Goal: Task Accomplishment & Management: Manage account settings

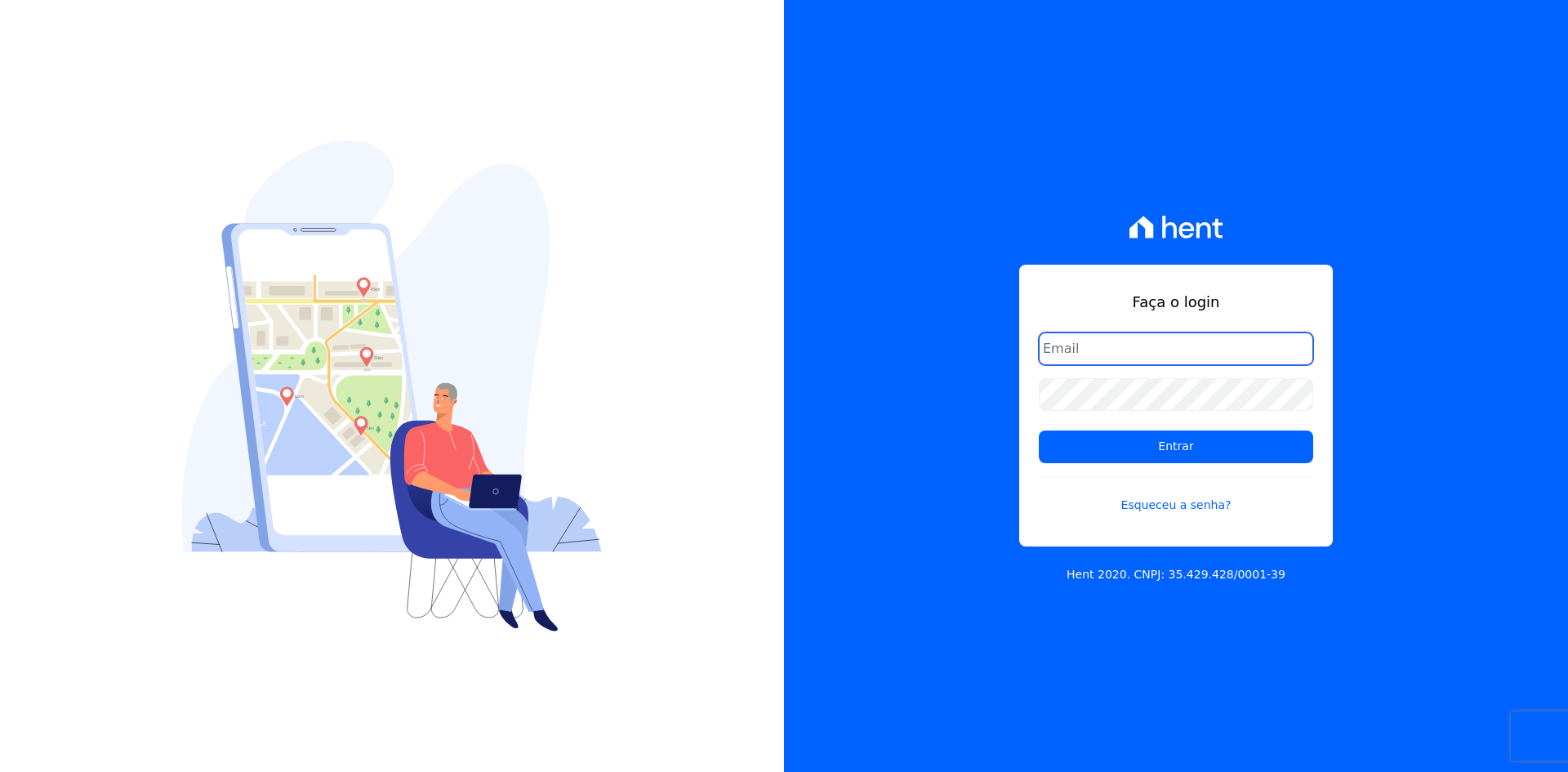
type input "[PERSON_NAME][EMAIL_ADDRESS][DOMAIN_NAME]"
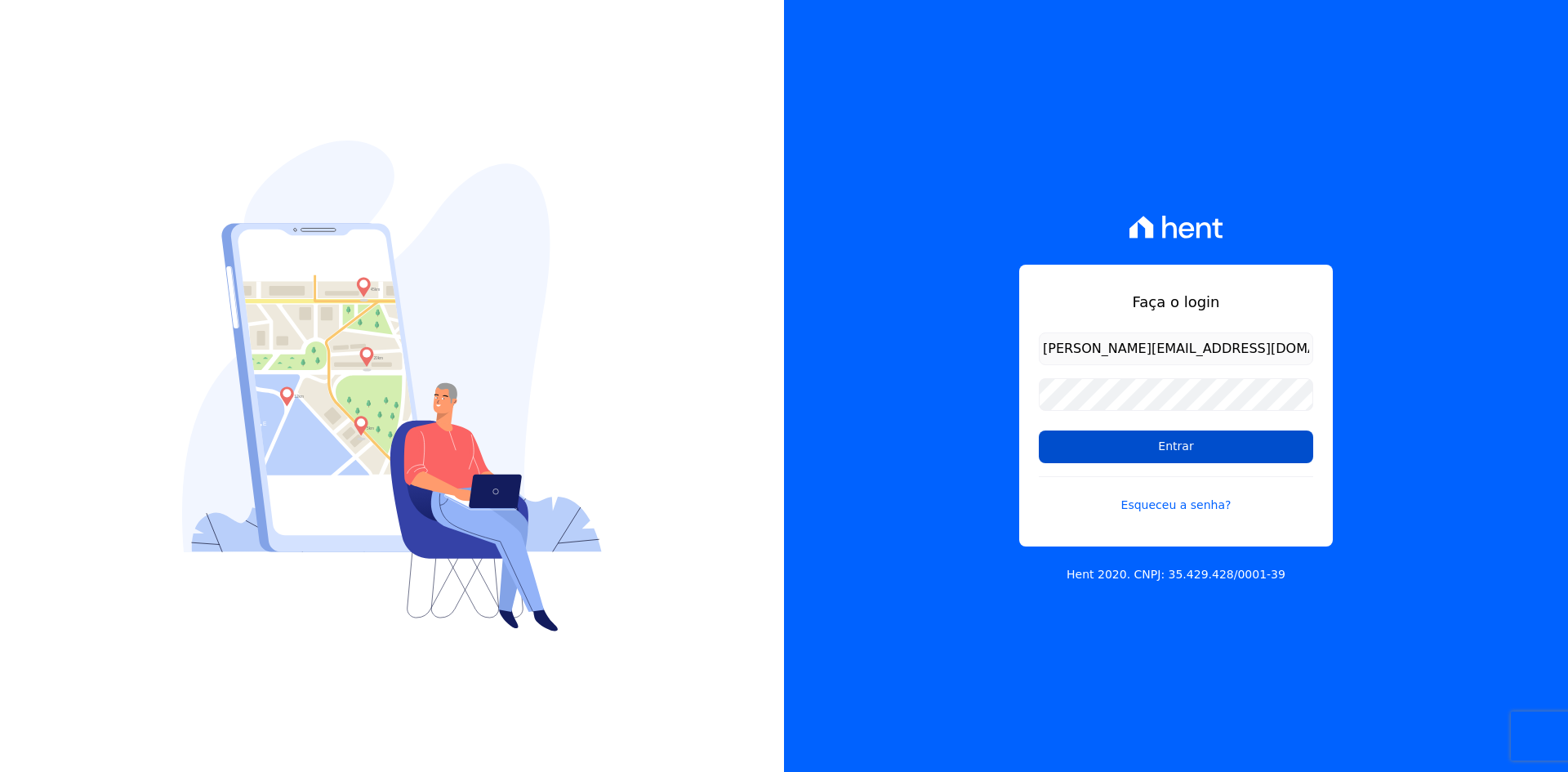
click at [1117, 447] on input "Entrar" at bounding box center [1176, 446] width 274 height 33
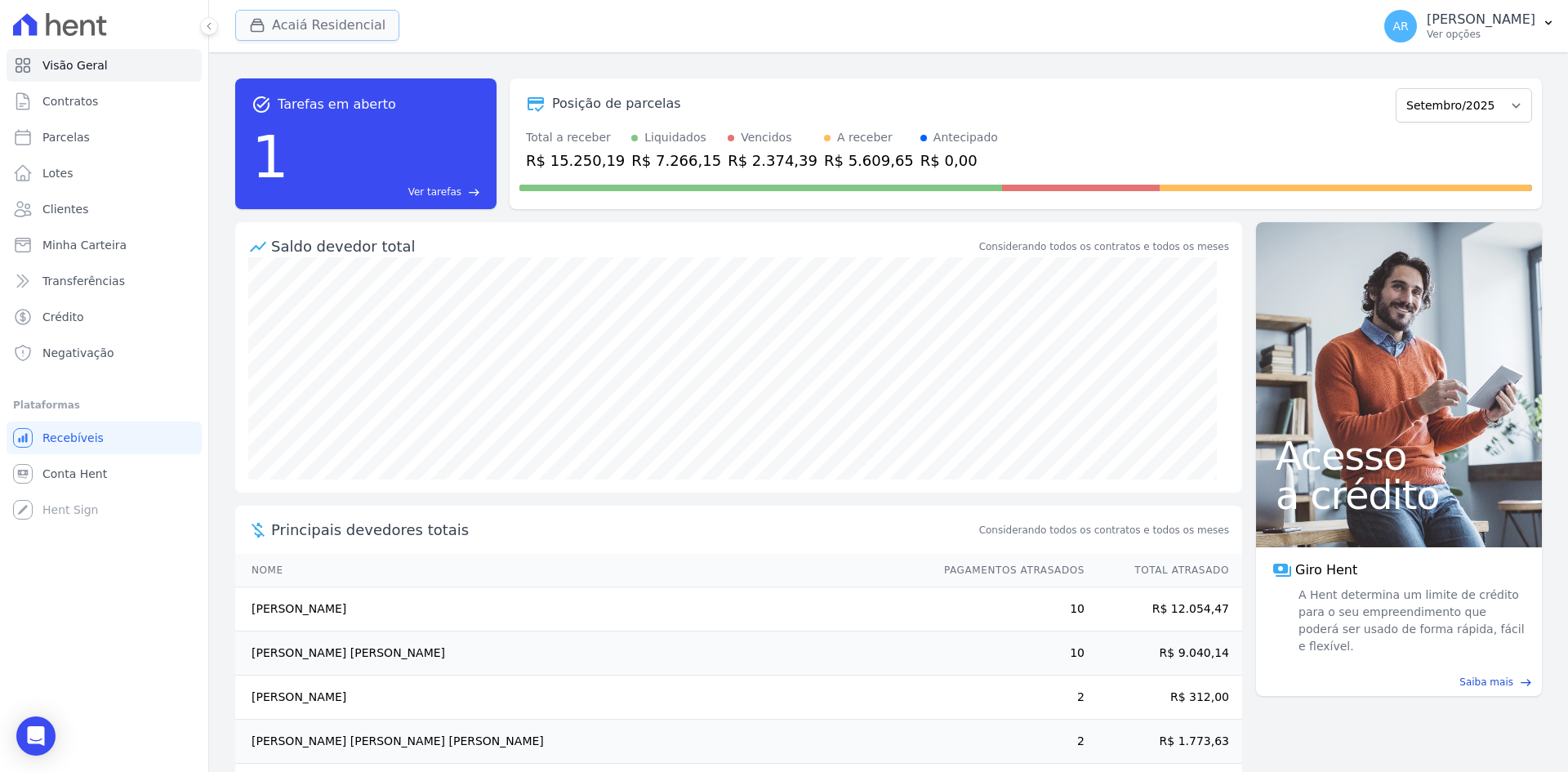
click at [289, 34] on button "Acaiá Residencial" at bounding box center [318, 25] width 165 height 31
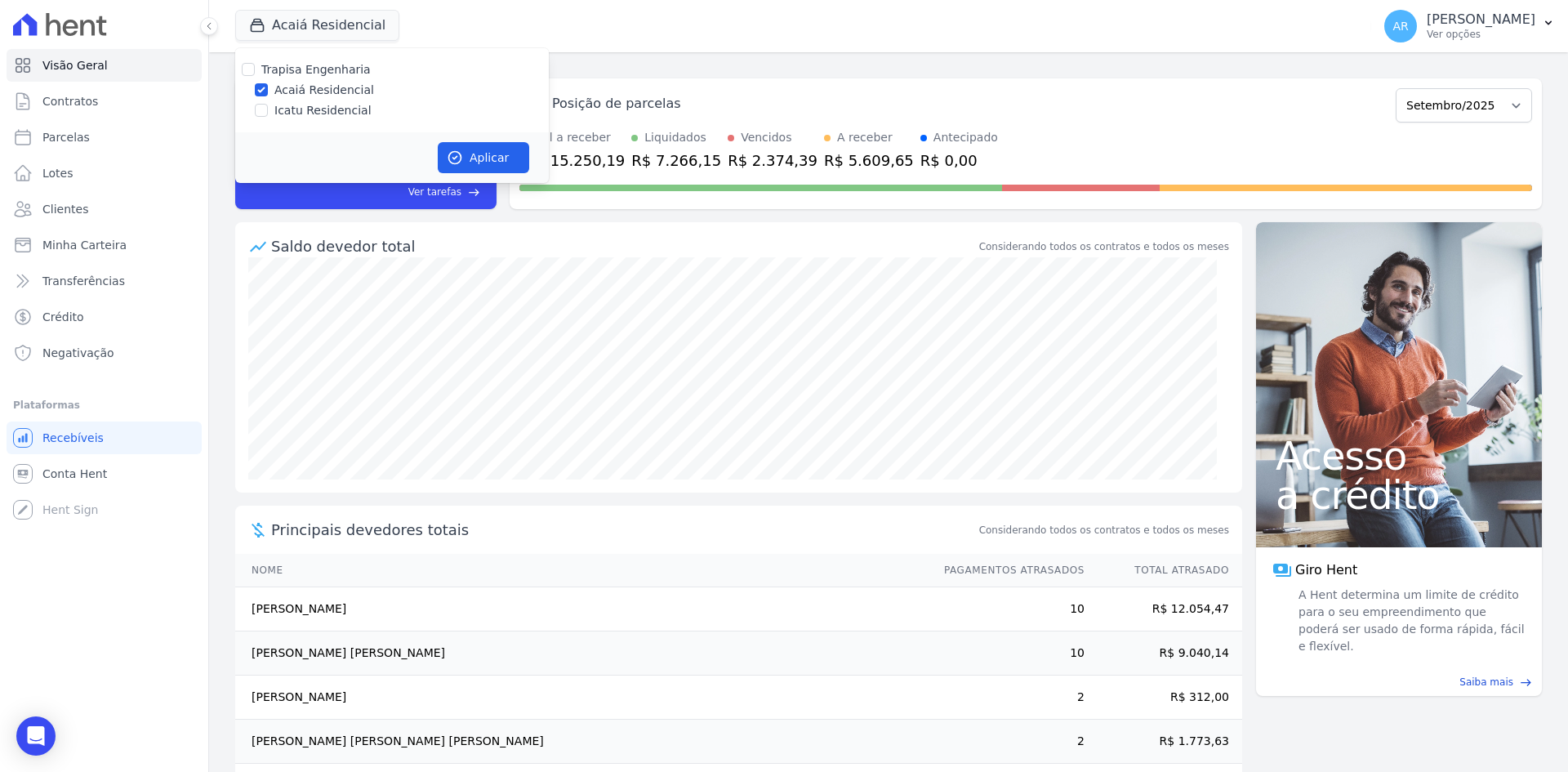
click at [268, 109] on div "Icatu Residencial" at bounding box center [392, 111] width 314 height 17
click at [260, 110] on input "Icatu Residencial" at bounding box center [260, 110] width 13 height 13
checkbox input "true"
click at [434, 155] on div "Aplicar" at bounding box center [392, 157] width 314 height 51
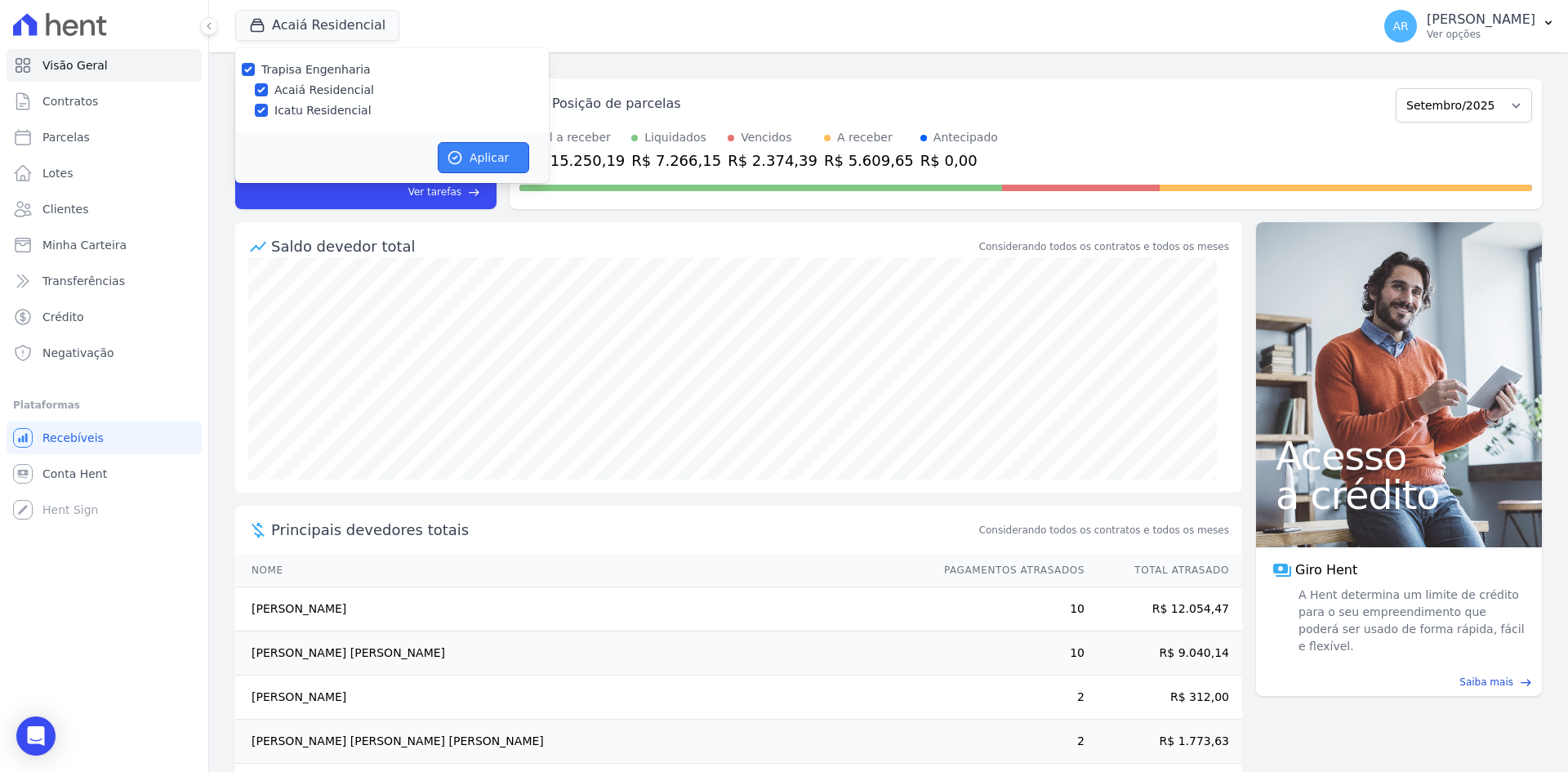
click at [477, 159] on button "Aplicar" at bounding box center [483, 158] width 92 height 31
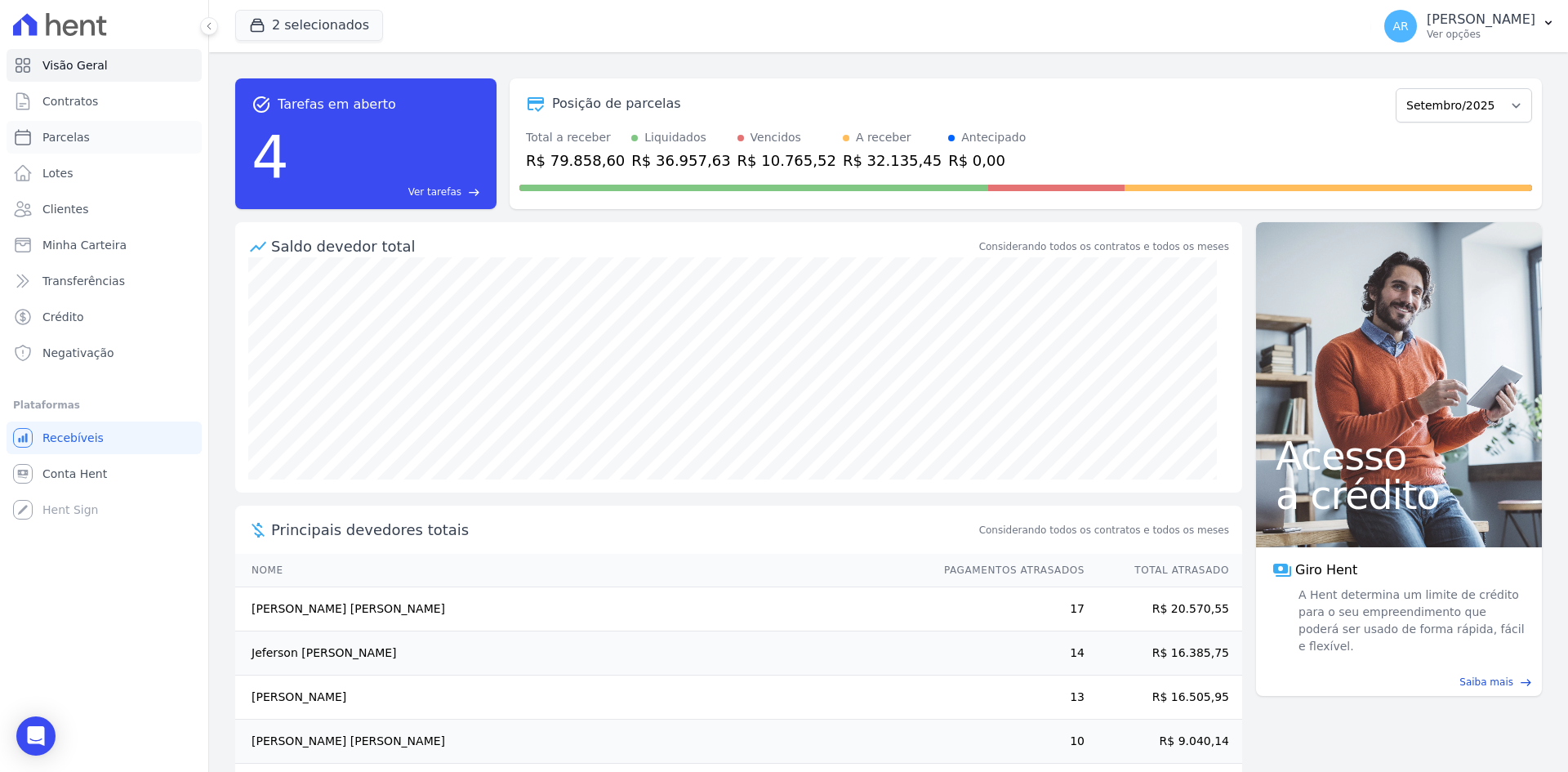
click at [81, 135] on span "Parcelas" at bounding box center [66, 137] width 47 height 16
select select
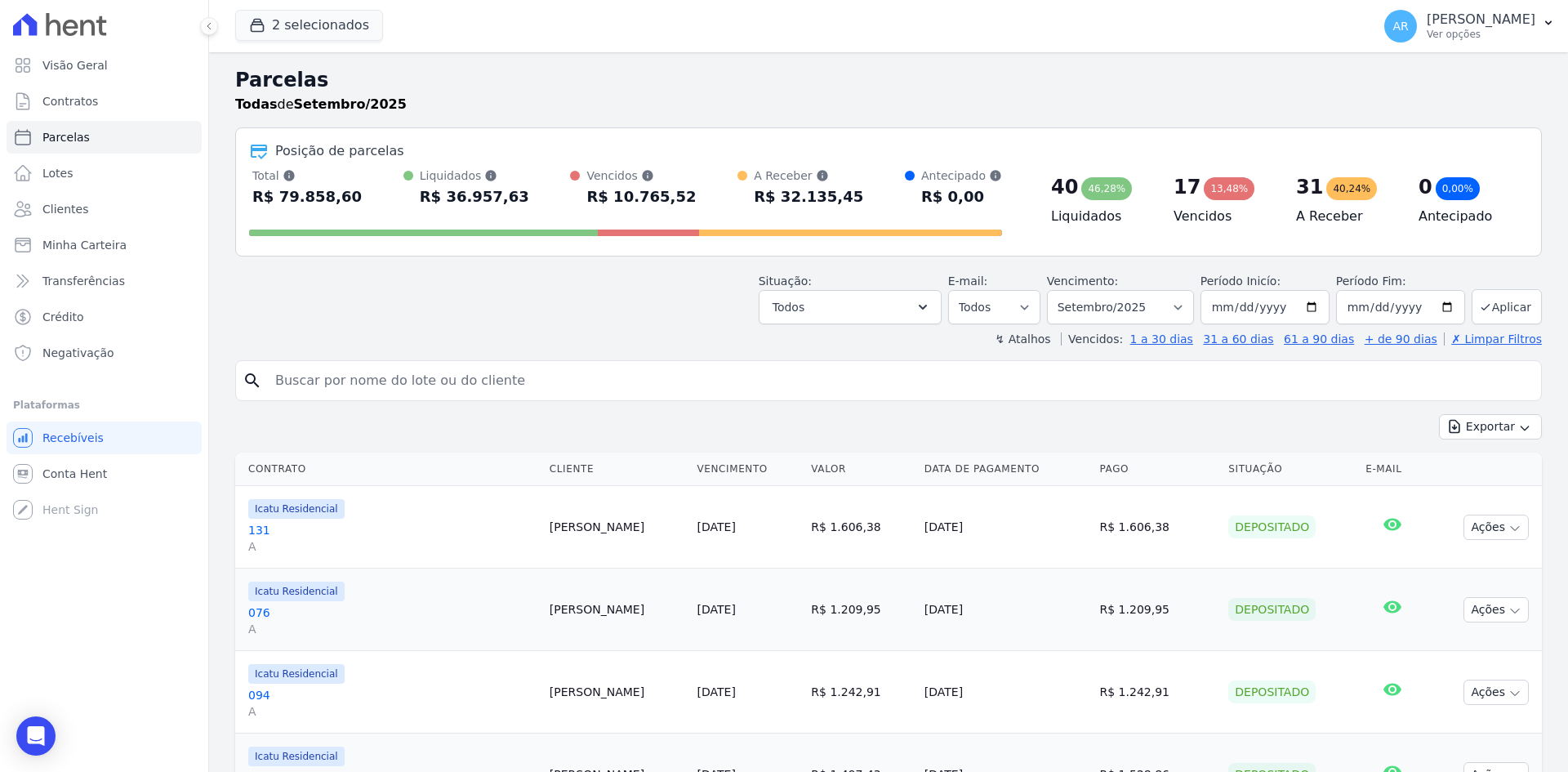
click at [338, 386] on input "search" at bounding box center [900, 380] width 1269 height 33
type input "renato"
select select
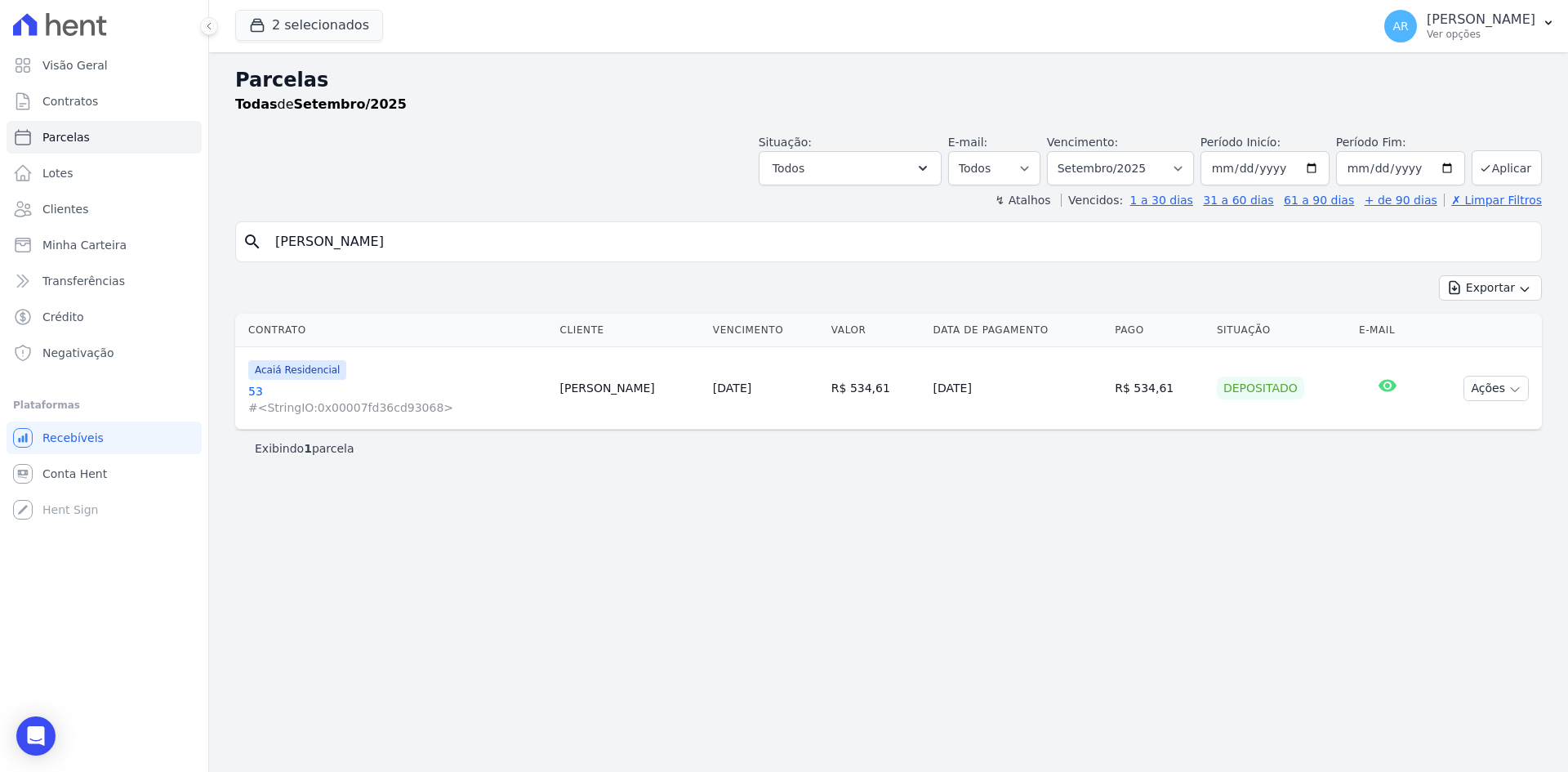
click at [493, 239] on input "renato" at bounding box center [900, 242] width 1269 height 33
click at [494, 239] on input "renato" at bounding box center [900, 242] width 1269 height 33
type input "gabriel"
select select
